Goal: Transaction & Acquisition: Obtain resource

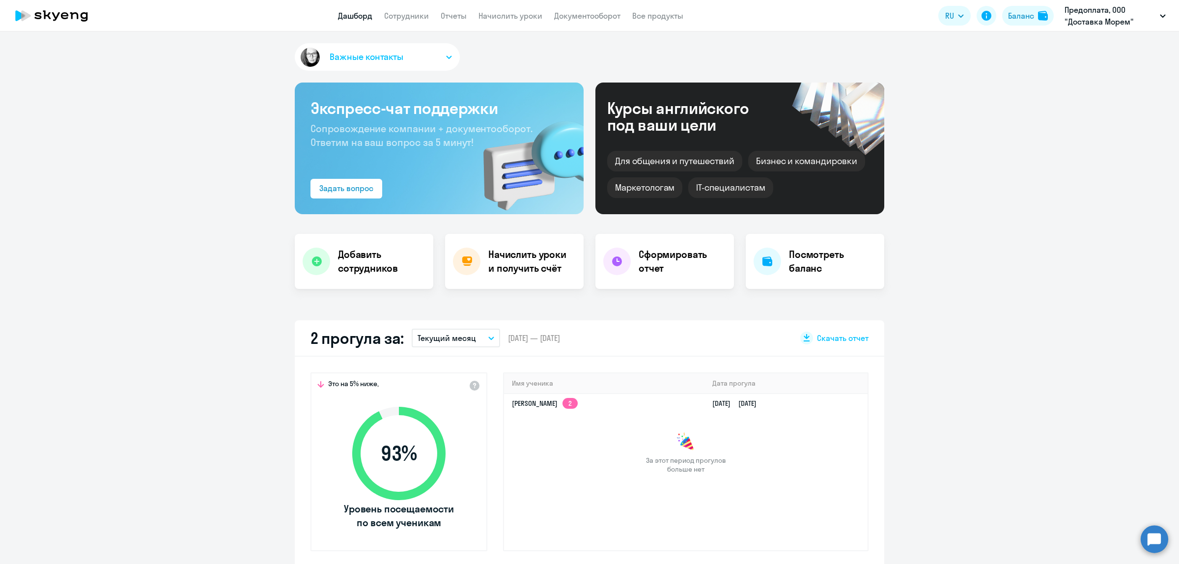
select select "30"
click at [405, 20] on link "Сотрудники" at bounding box center [406, 16] width 45 height 10
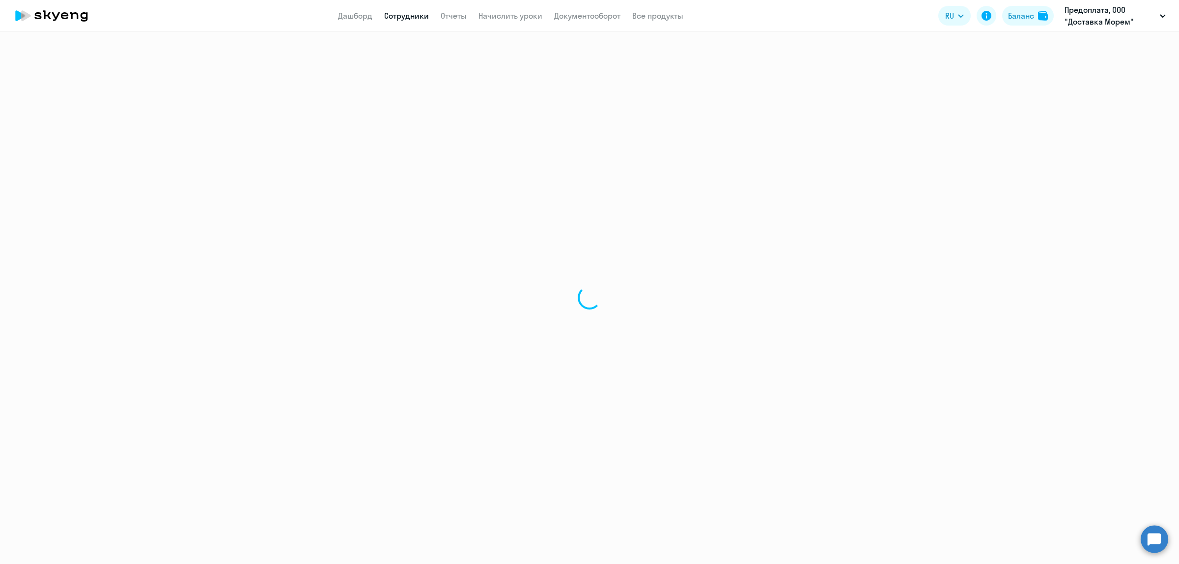
select select "30"
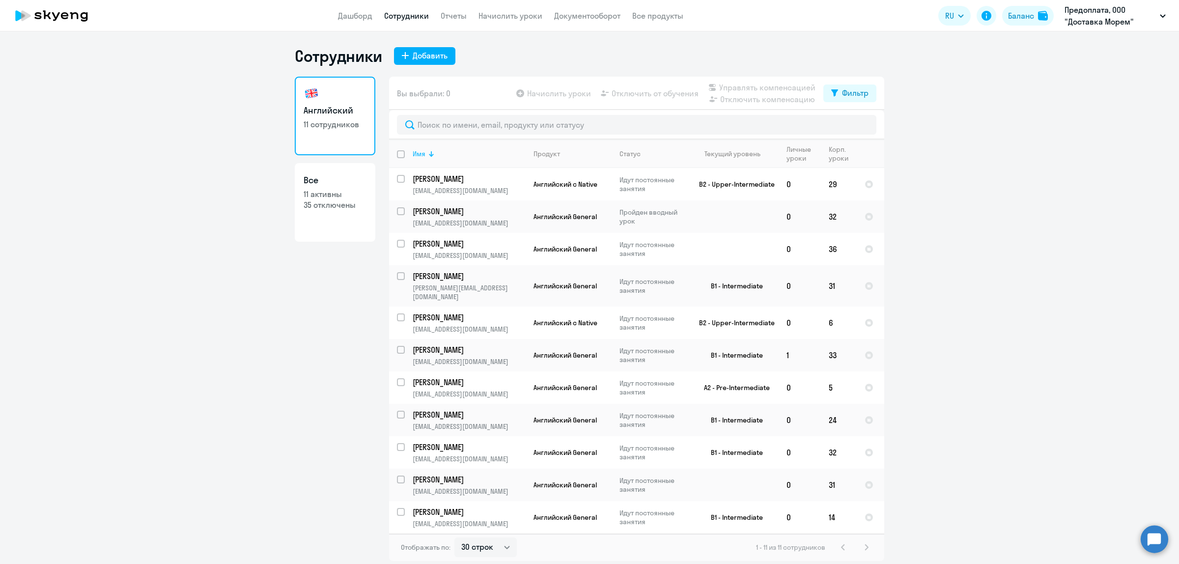
click at [431, 152] on div at bounding box center [431, 153] width 1 height 5
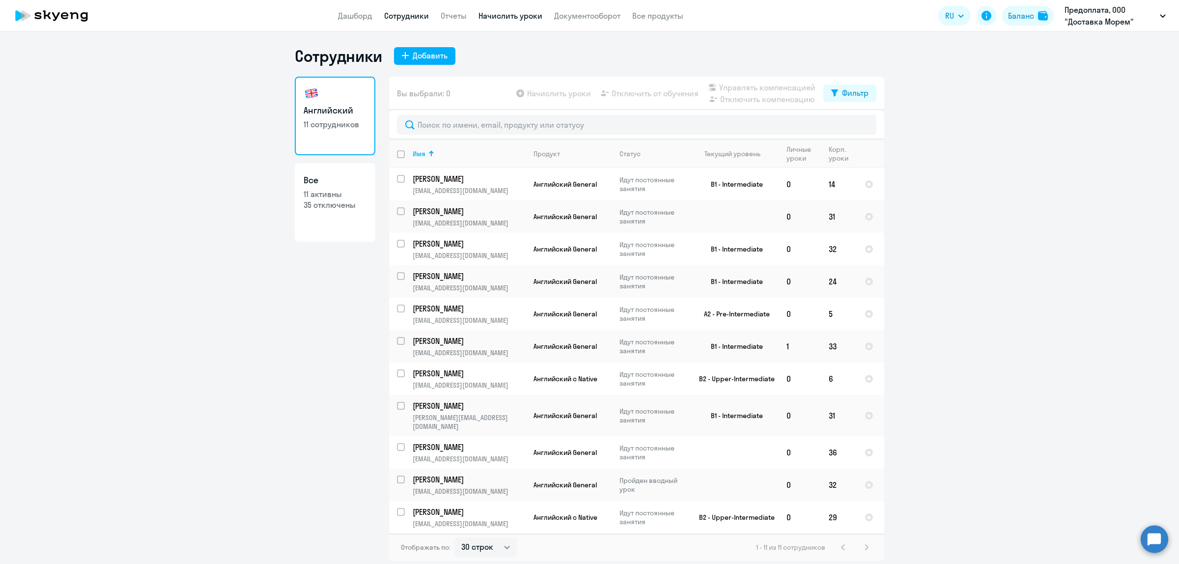
click at [495, 18] on link "Начислить уроки" at bounding box center [511, 16] width 64 height 10
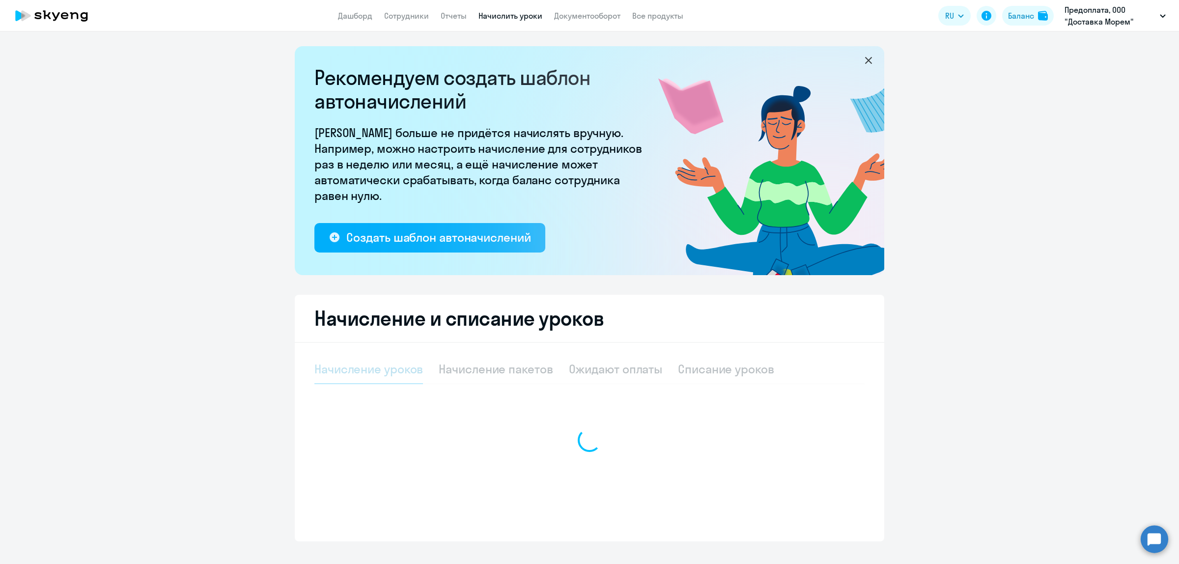
select select "10"
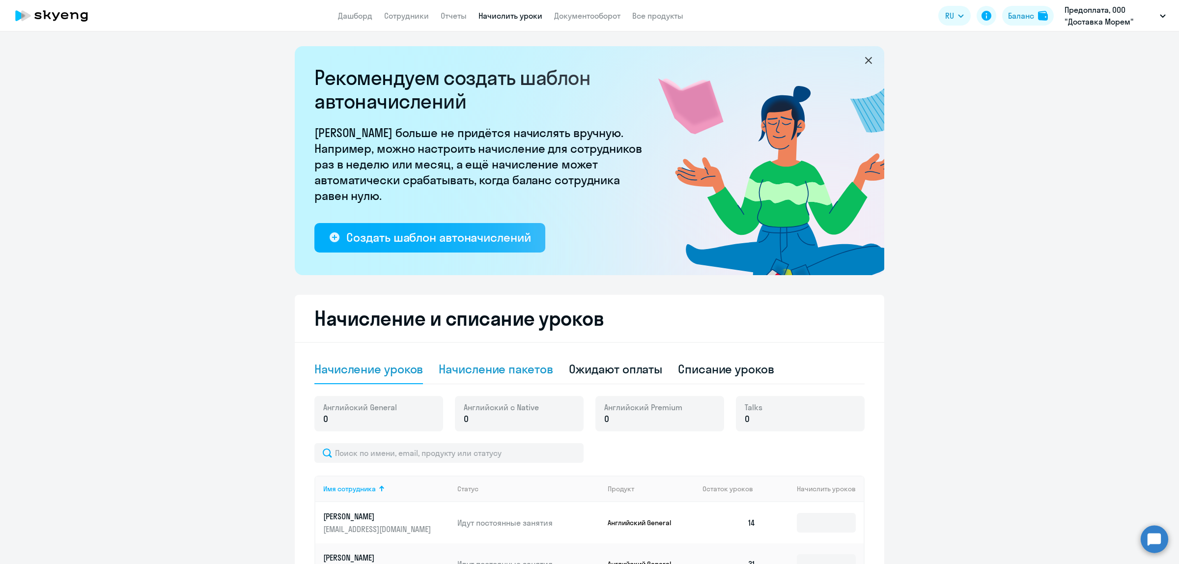
click at [505, 367] on div "Начисление пакетов" at bounding box center [496, 369] width 114 height 16
select select "10"
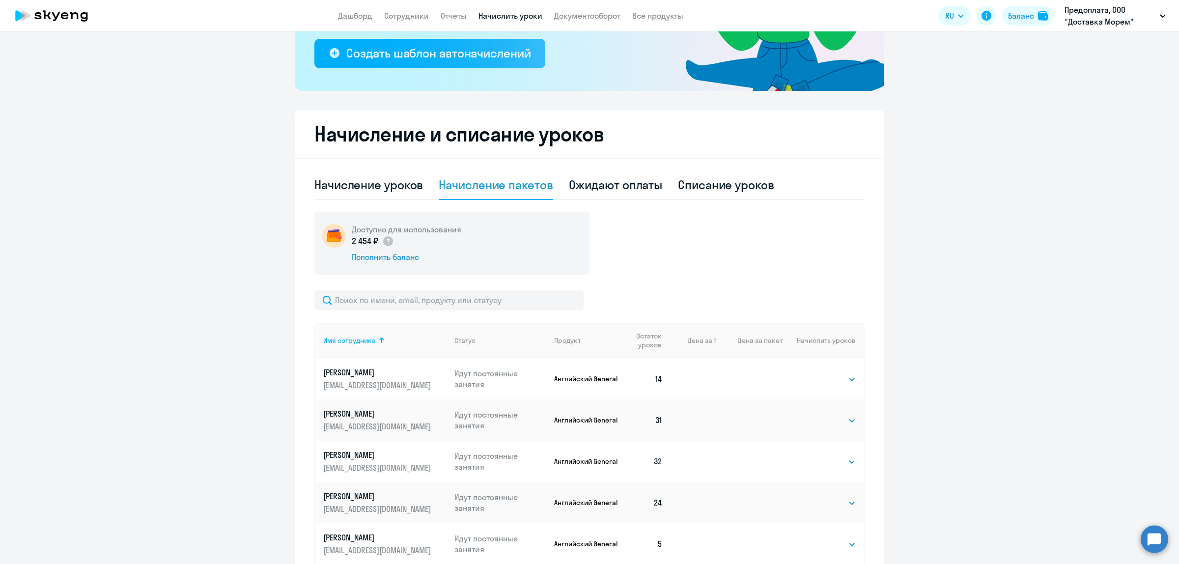
scroll to position [246, 0]
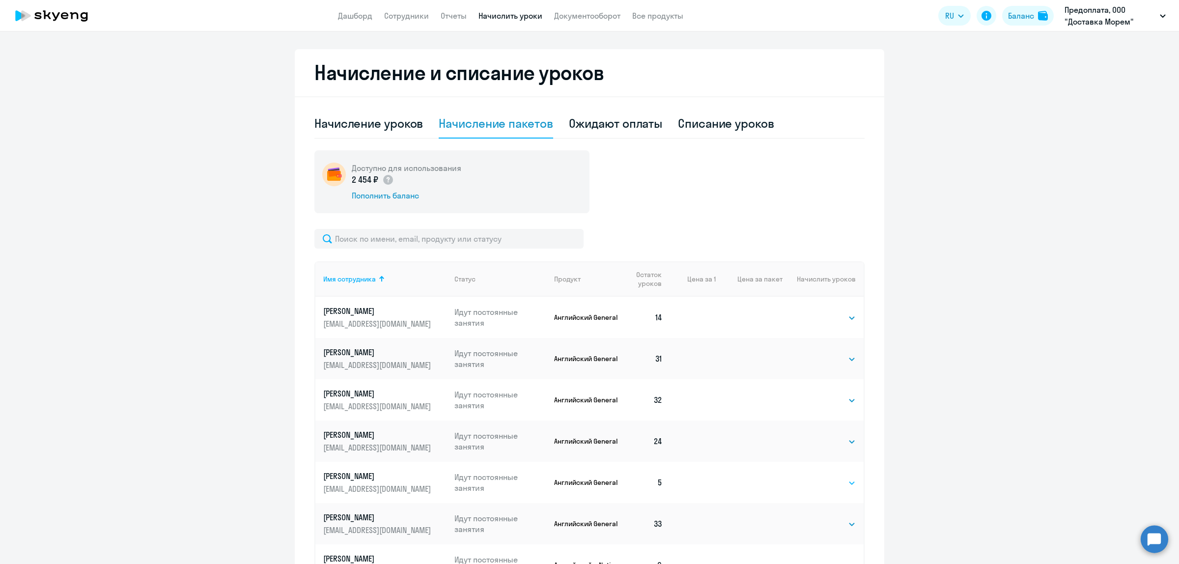
click at [833, 484] on select "Выбрать 4 8 16 32 64 96 128" at bounding box center [836, 483] width 40 height 12
select select "32"
click at [816, 477] on select "Выбрать 4 8 16 32 64 96 128" at bounding box center [836, 483] width 40 height 12
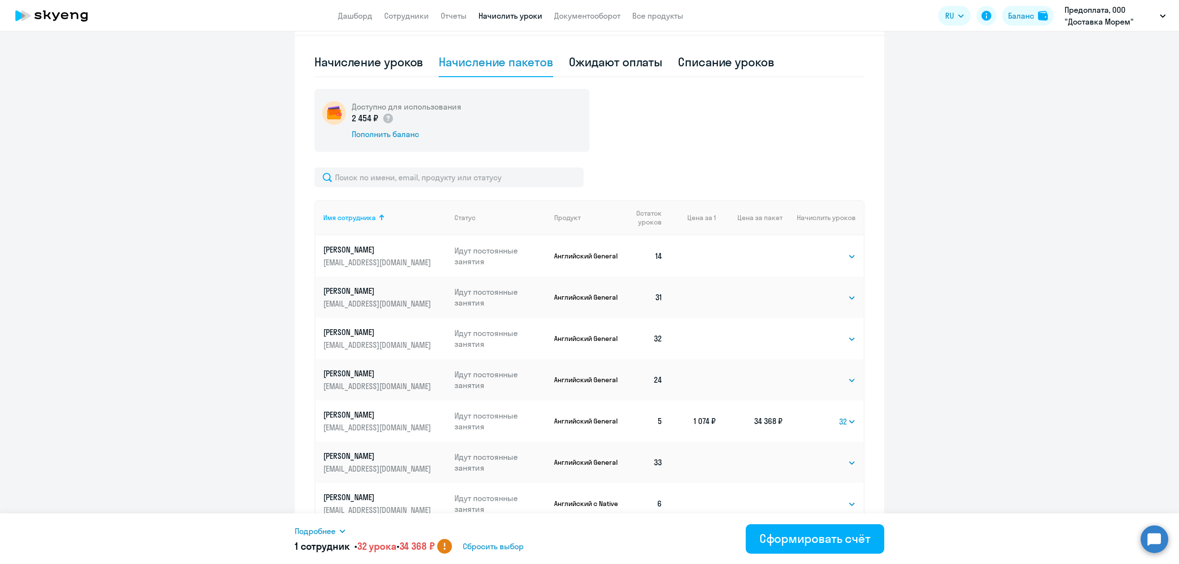
scroll to position [368, 0]
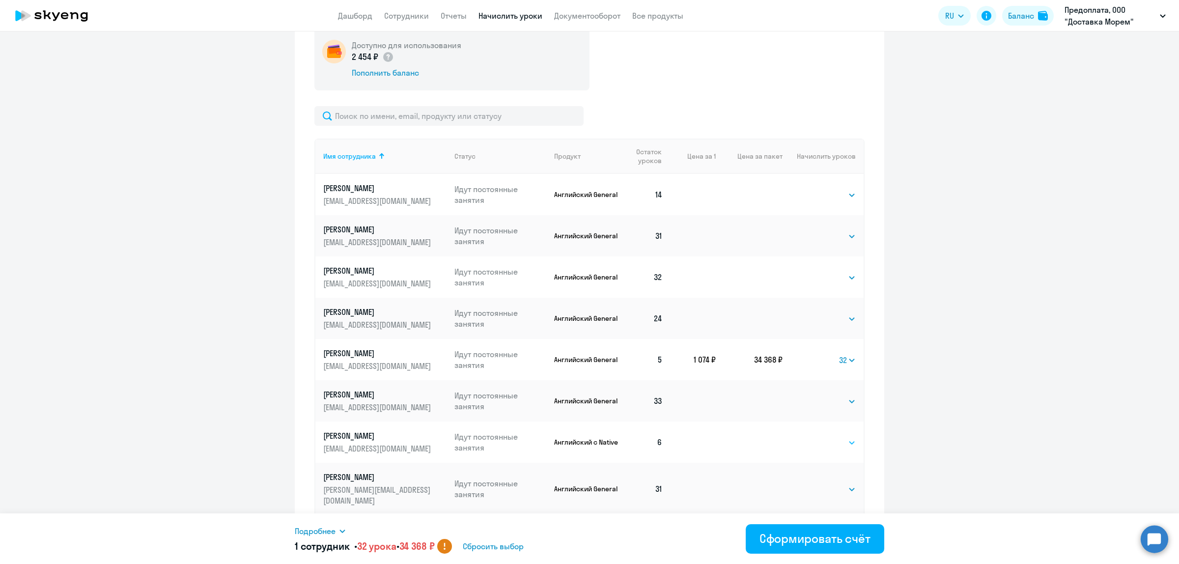
click at [826, 443] on select "Выбрать 4 8 16 32 64 96 128" at bounding box center [836, 443] width 40 height 12
select select "16"
click at [816, 437] on select "Выбрать 4 8 16 32 64 96 128" at bounding box center [836, 443] width 40 height 12
click at [793, 532] on div "Сформировать счёт" at bounding box center [815, 539] width 111 height 16
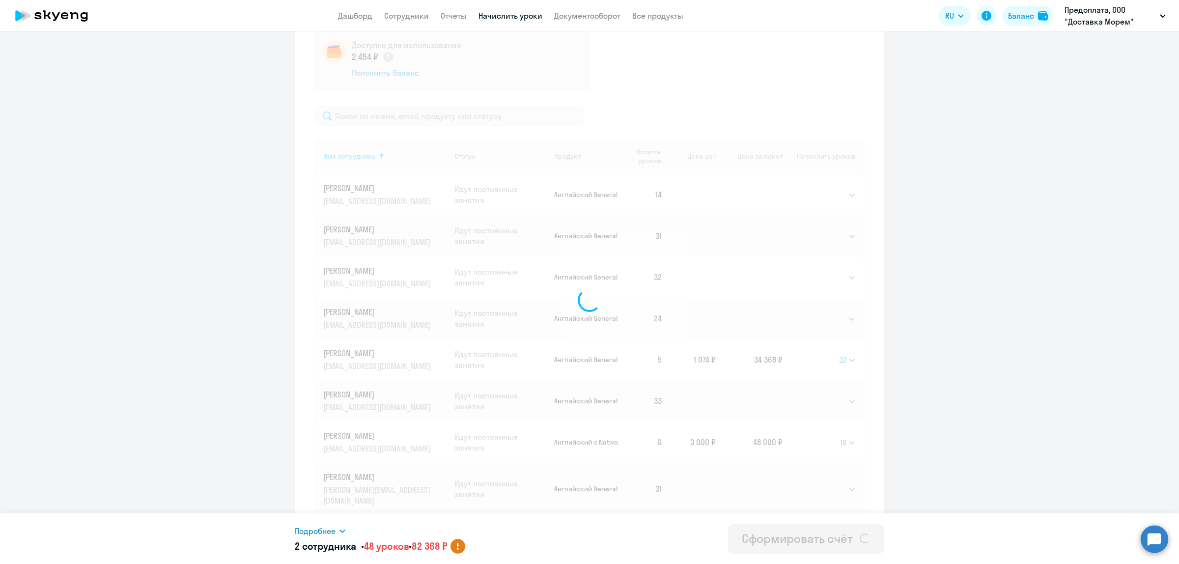
select select
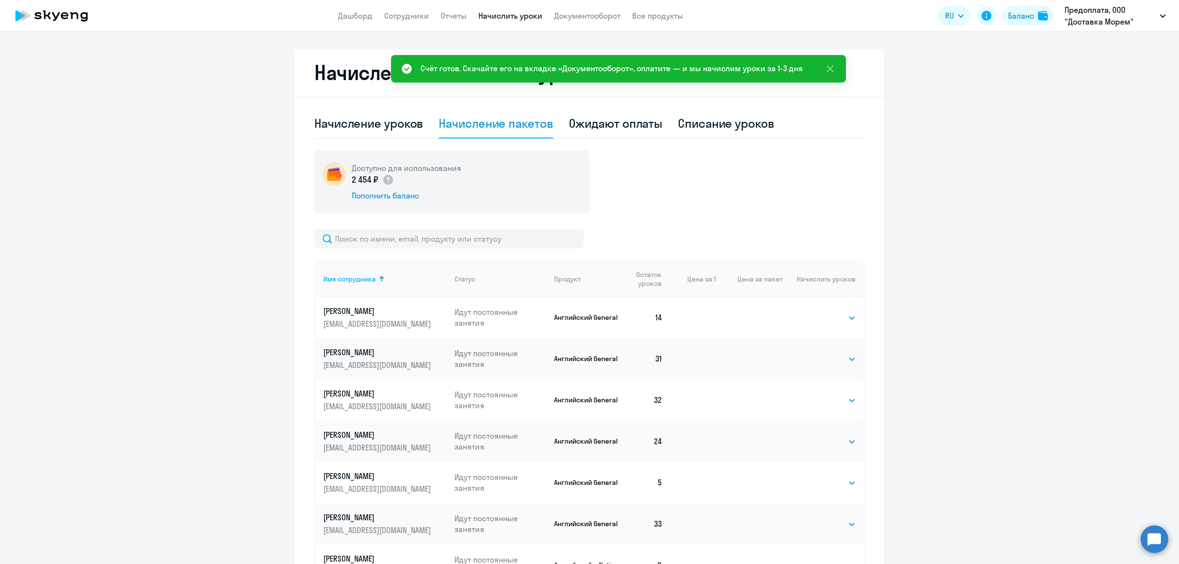
scroll to position [0, 0]
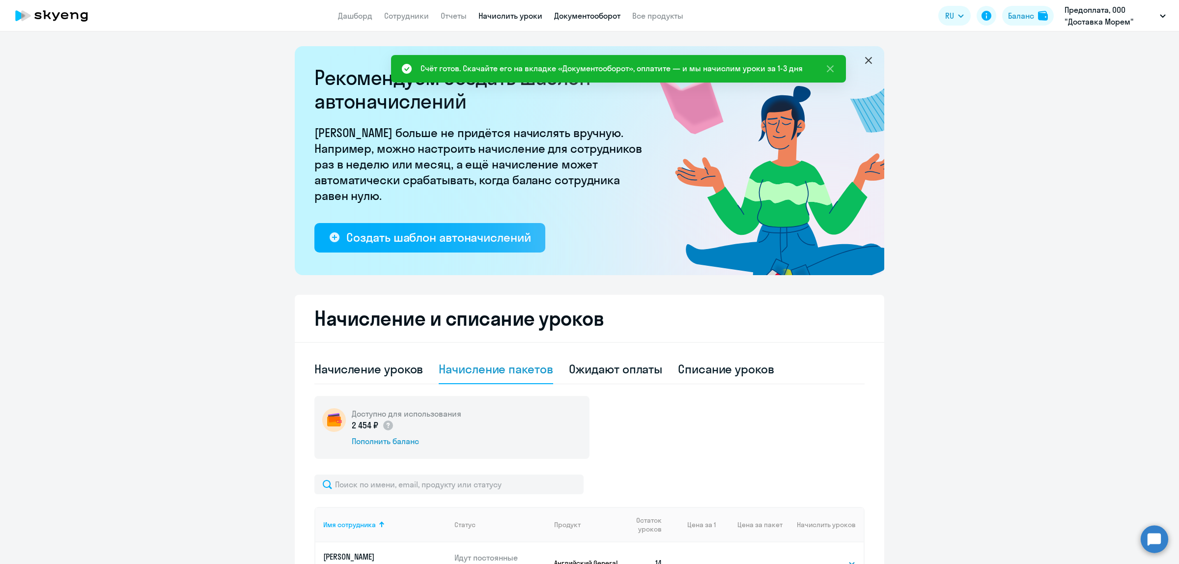
click at [604, 18] on link "Документооборот" at bounding box center [587, 16] width 66 height 10
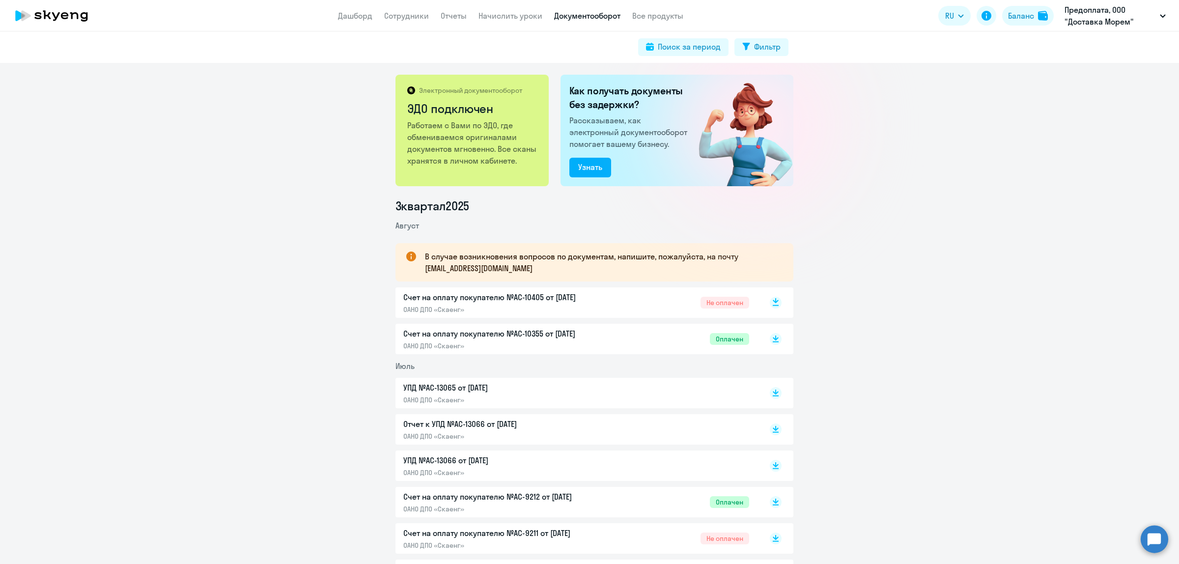
click at [773, 301] on icon at bounding box center [776, 300] width 6 height 5
